Goal: Check status

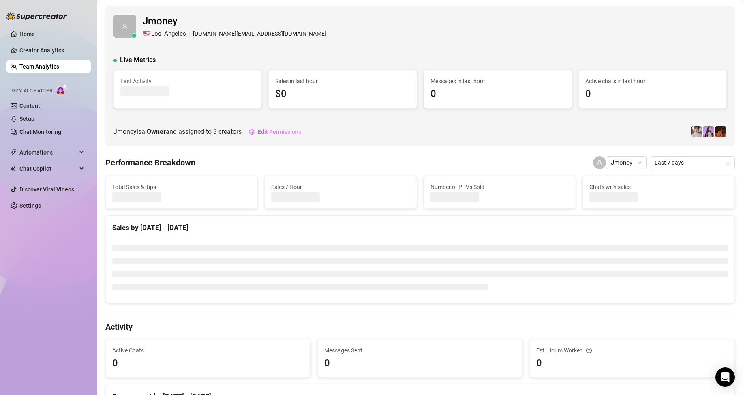
click at [525, 142] on div "Jmoney 🇺🇸 Los_Angeles [DOMAIN_NAME][EMAIL_ADDRESS][DOMAIN_NAME] Live Metrics La…" at bounding box center [419, 76] width 629 height 141
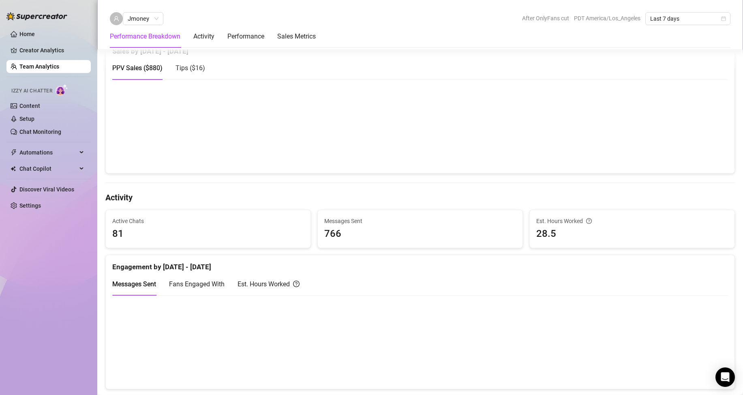
scroll to position [284, 0]
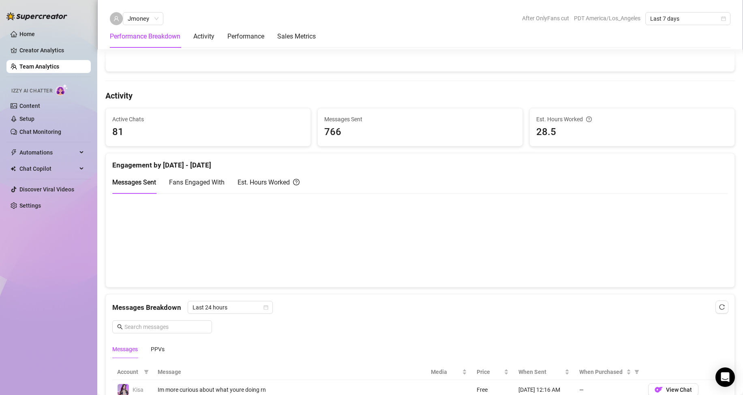
click at [268, 184] on div "Est. Hours Worked" at bounding box center [269, 182] width 62 height 10
click at [131, 178] on div "Messages Sent" at bounding box center [134, 182] width 44 height 10
click at [261, 195] on div "Messages Sent Fans Engaged With Est. Hours Worked" at bounding box center [420, 186] width 616 height 30
click at [260, 187] on div "Est. Hours Worked" at bounding box center [269, 182] width 62 height 10
click at [147, 182] on span "Messages Sent" at bounding box center [134, 182] width 44 height 8
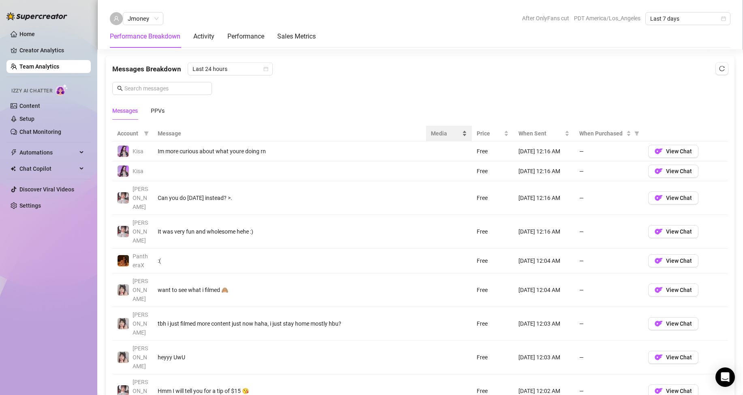
scroll to position [527, 0]
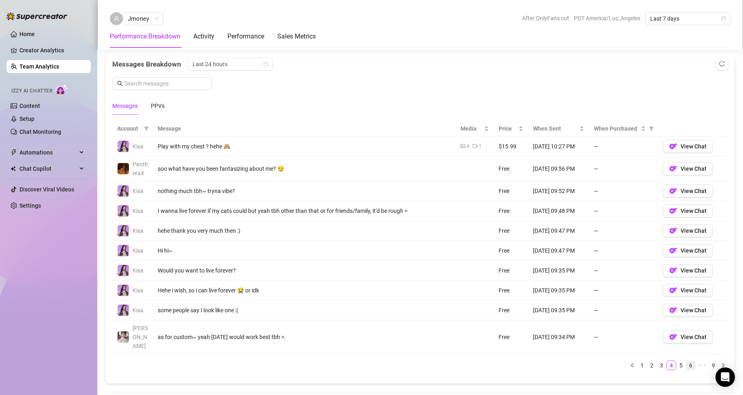
click at [687, 361] on link "6" at bounding box center [690, 365] width 9 height 9
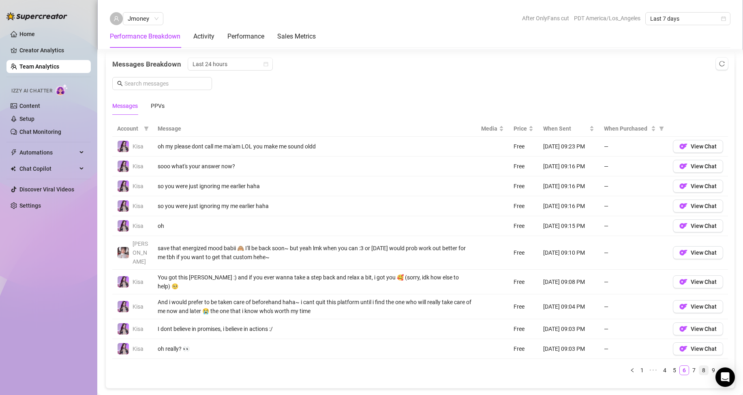
click at [699, 366] on link "8" at bounding box center [703, 370] width 9 height 9
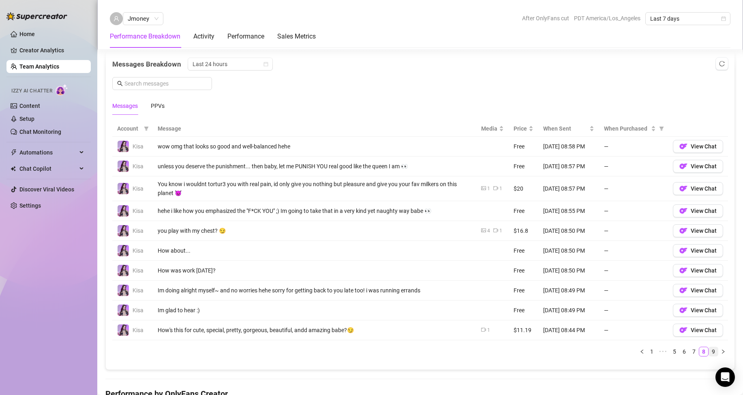
click at [709, 355] on link "9" at bounding box center [713, 351] width 9 height 9
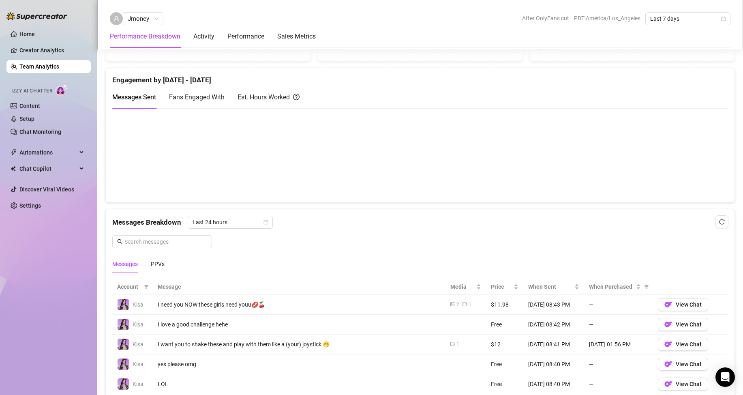
scroll to position [284, 0]
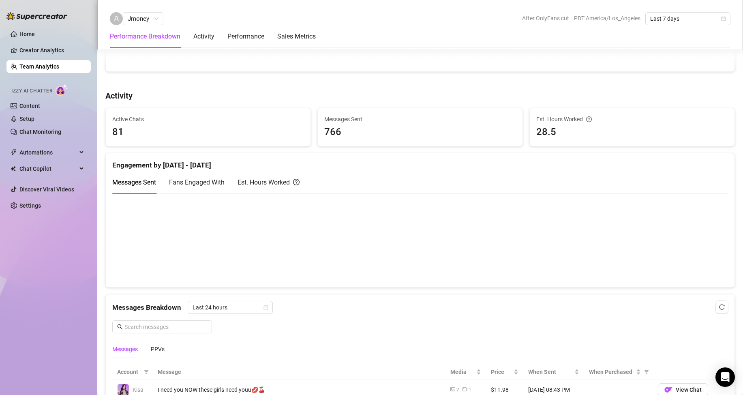
click at [263, 182] on div "Est. Hours Worked" at bounding box center [269, 182] width 62 height 10
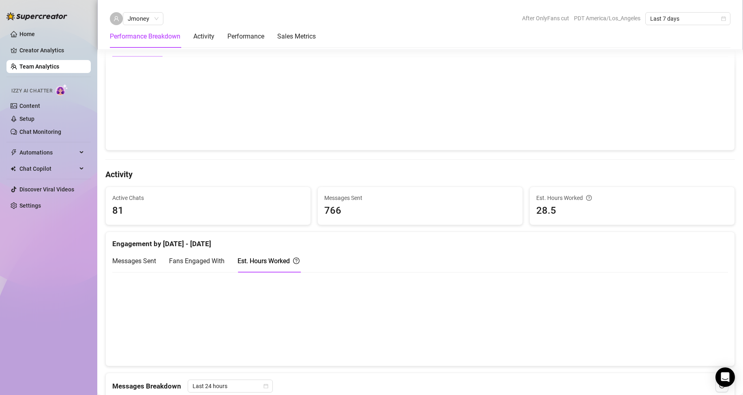
scroll to position [203, 0]
